Goal: Task Accomplishment & Management: Manage account settings

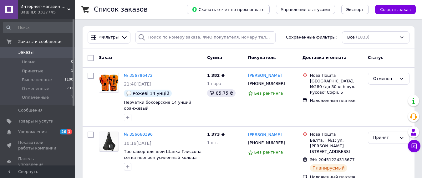
click at [34, 131] on span "Уведомления" at bounding box center [32, 132] width 28 height 6
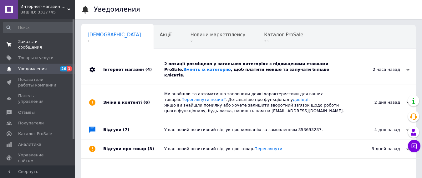
click at [32, 41] on span "Заказы и сообщения" at bounding box center [38, 44] width 40 height 11
